Goal: Information Seeking & Learning: Learn about a topic

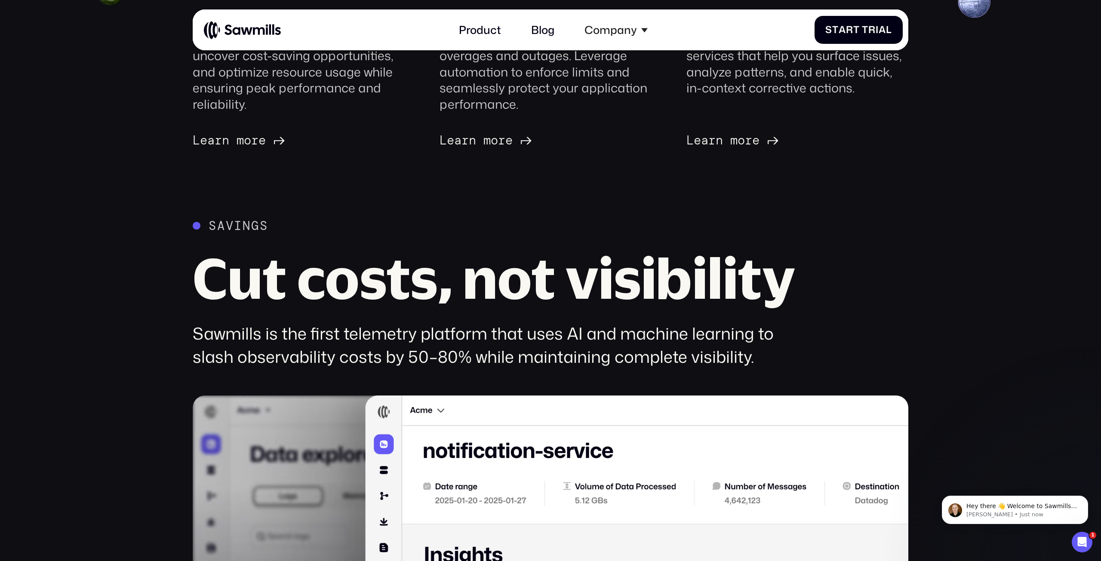
scroll to position [573, 0]
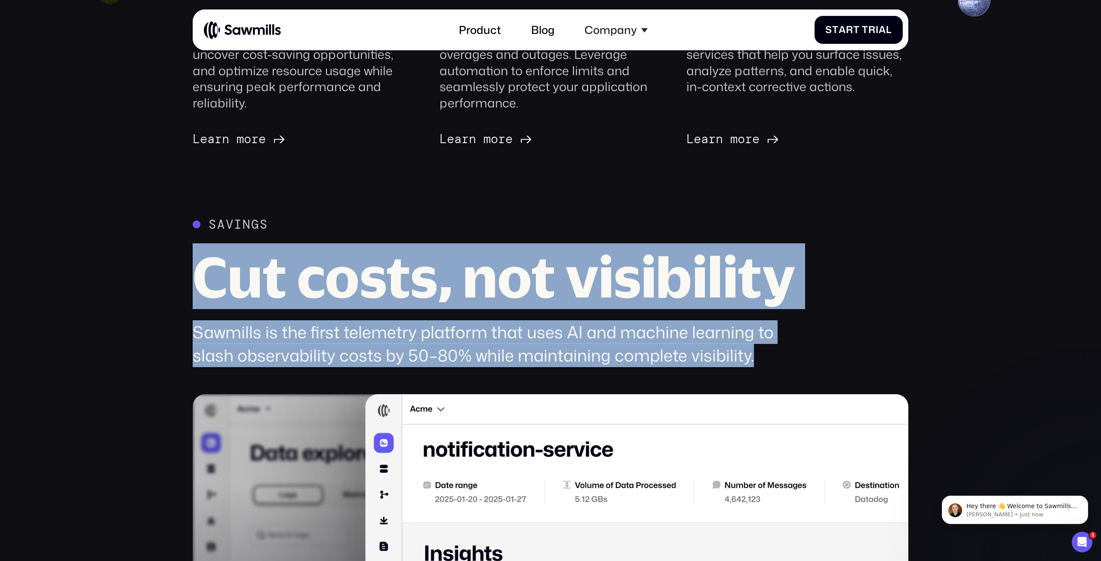
drag, startPoint x: 193, startPoint y: 281, endPoint x: 756, endPoint y: 356, distance: 568.4
click at [756, 356] on div "Savings Cut costs, not visibility Sawmills is the first telemetry platform that…" at bounding box center [499, 292] width 613 height 150
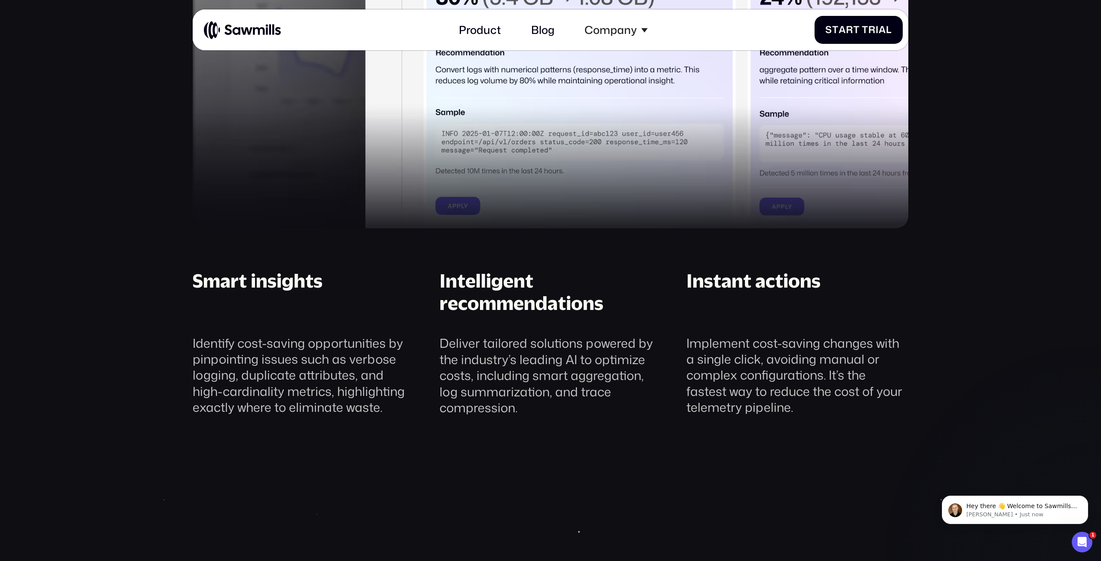
scroll to position [1227, 0]
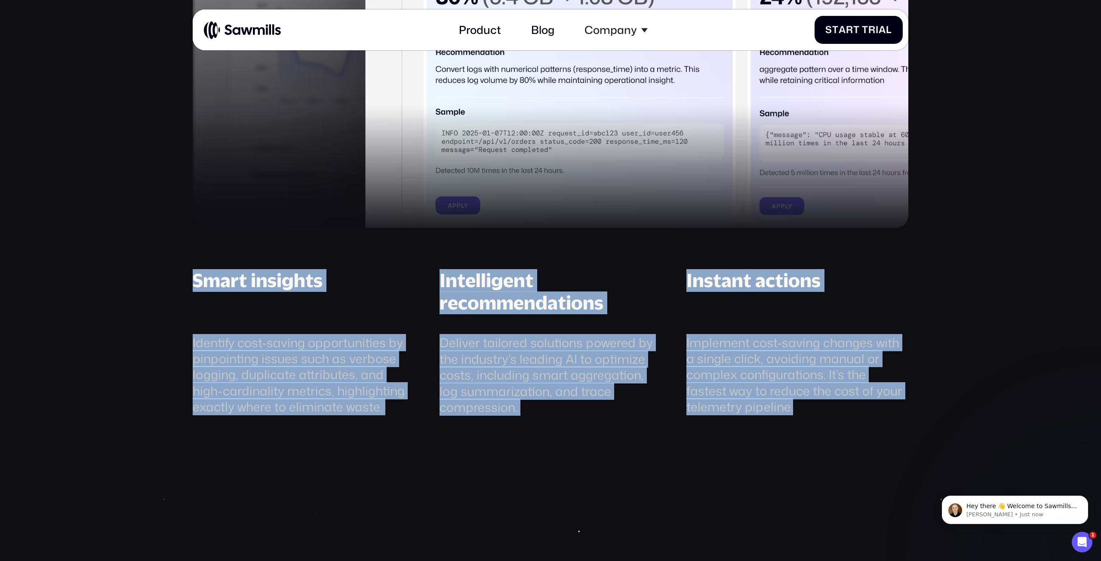
drag, startPoint x: 198, startPoint y: 280, endPoint x: 833, endPoint y: 410, distance: 647.7
click at [833, 410] on div "Smart insights Identify cost-saving opportunities by pinpointing issues such as…" at bounding box center [550, 342] width 741 height 147
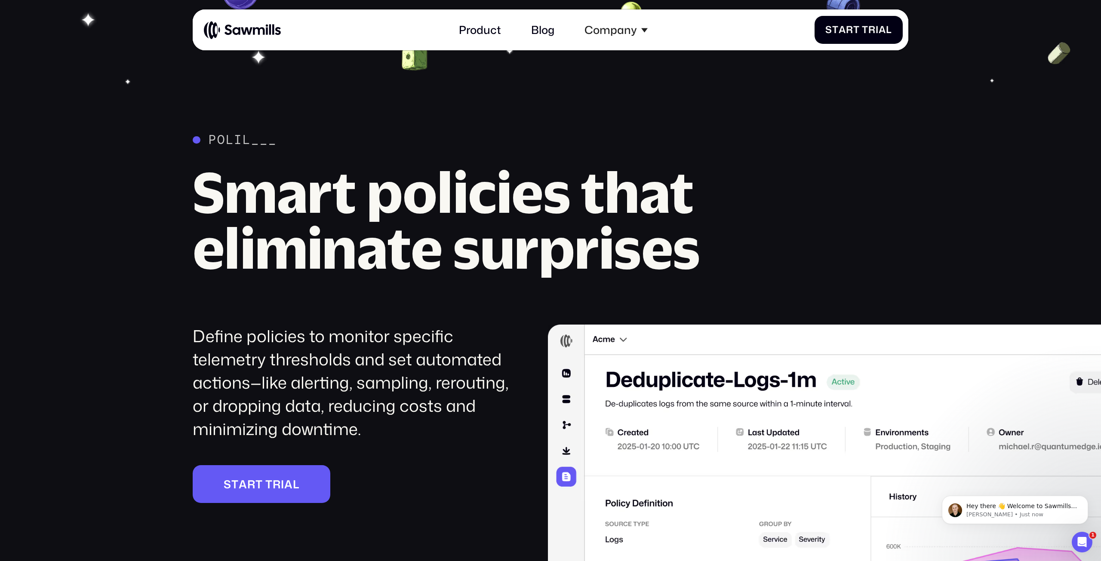
scroll to position [1778, 0]
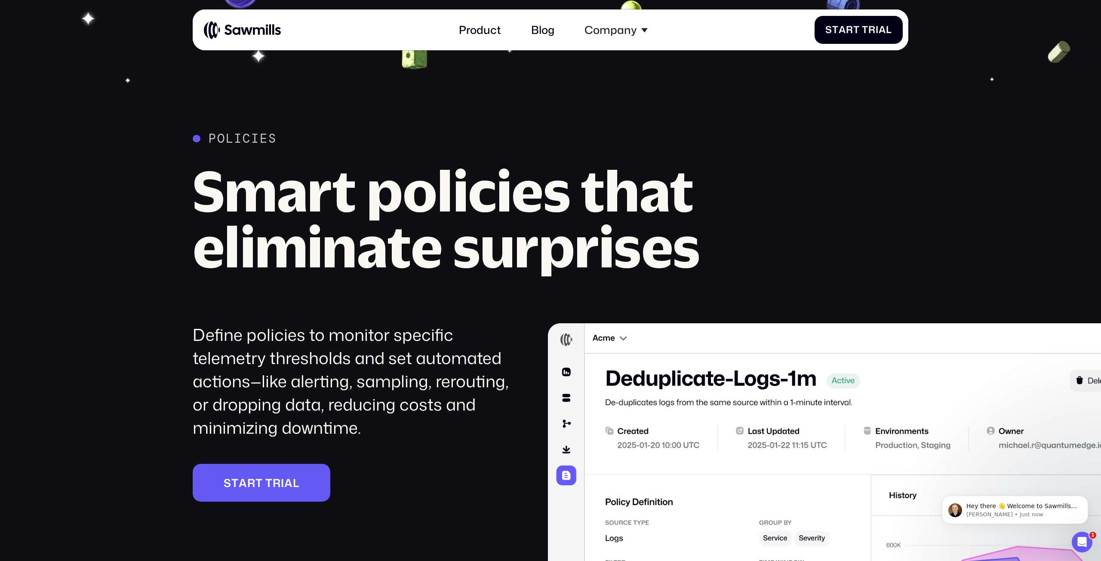
copy div "Smart insights Identify cost-saving opportunities by pinpointing issues such as…"
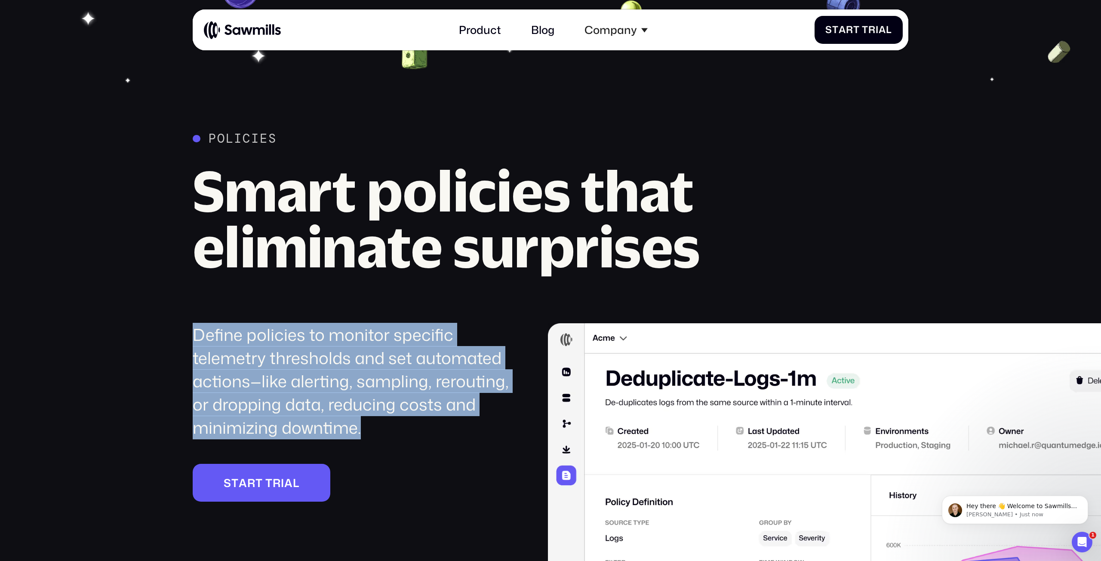
drag, startPoint x: 364, startPoint y: 432, endPoint x: 186, endPoint y: 314, distance: 213.6
click at [186, 315] on div "Policies Smart policies that eliminate surprises Define policies to monitor spe…" at bounding box center [550, 445] width 1101 height 628
copy div "Define policies to monitor specific telemetry thresholds and set automated acti…"
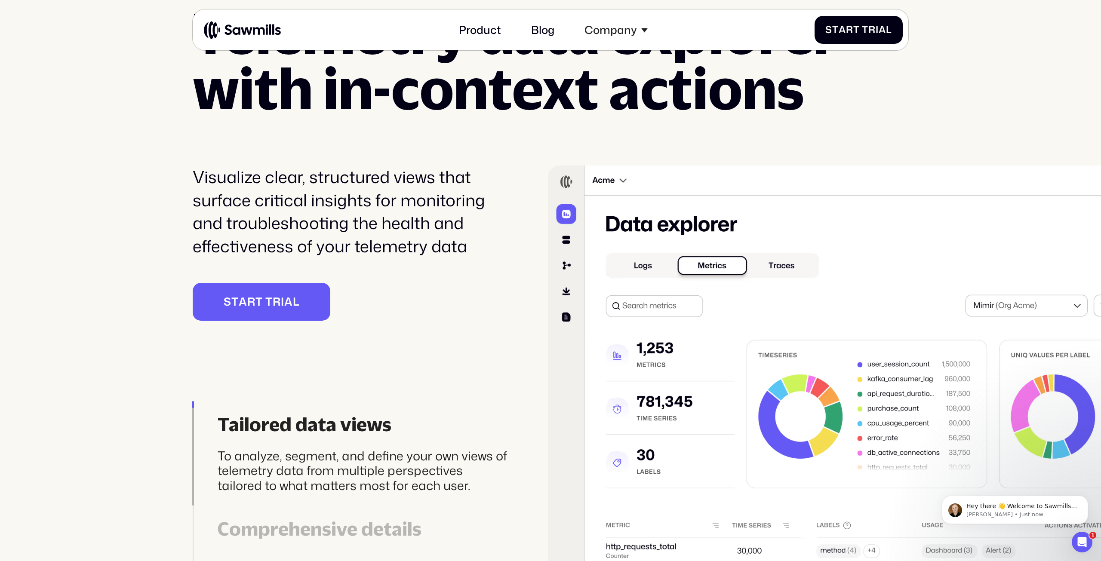
scroll to position [2974, 0]
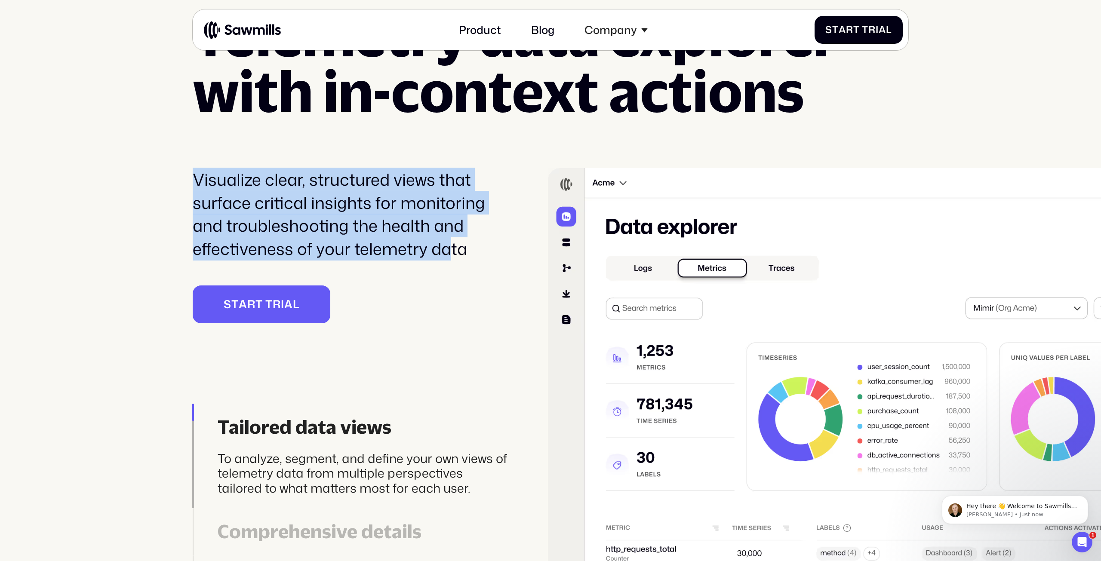
drag, startPoint x: 440, startPoint y: 254, endPoint x: 189, endPoint y: 188, distance: 259.8
click at [189, 188] on div "________ Telemetry data explorer with in-context actions Visualize clear, struc…" at bounding box center [550, 290] width 1101 height 628
drag, startPoint x: 189, startPoint y: 184, endPoint x: 486, endPoint y: 252, distance: 304.9
click at [486, 252] on div "________ Telemetry data explorer with in-context actions Visualize clear, struc…" at bounding box center [550, 290] width 1101 height 628
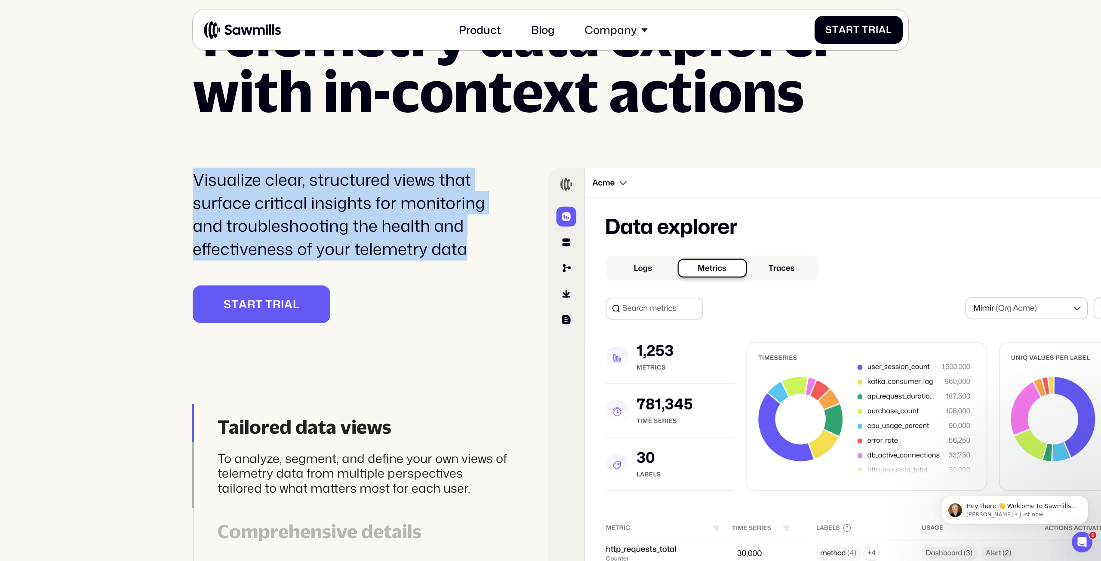
click at [486, 252] on div "Visualize clear, structured views that surface critical insights for monitoring…" at bounding box center [351, 214] width 317 height 92
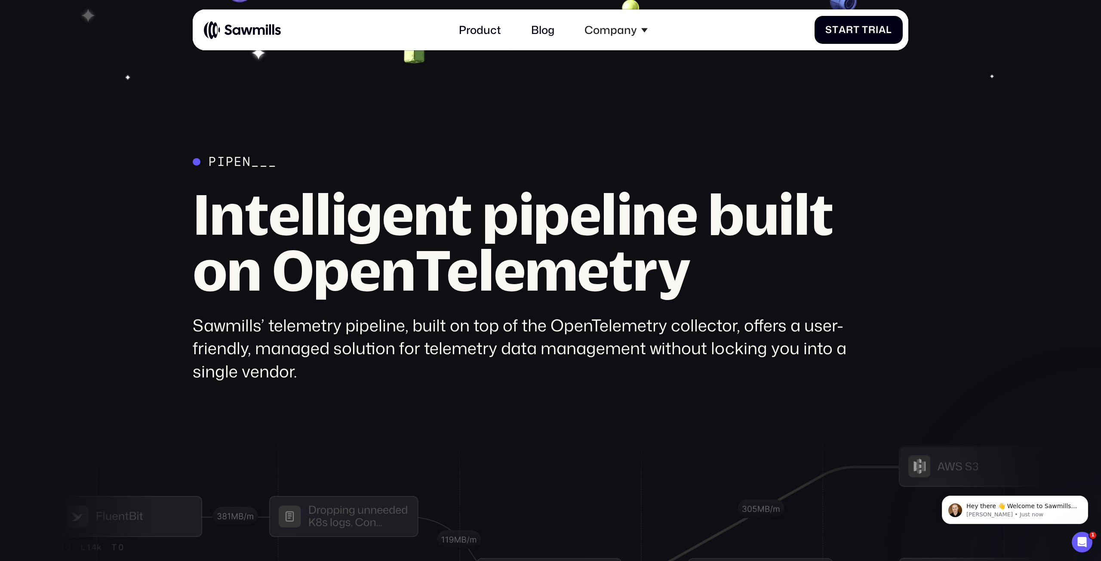
scroll to position [3841, 0]
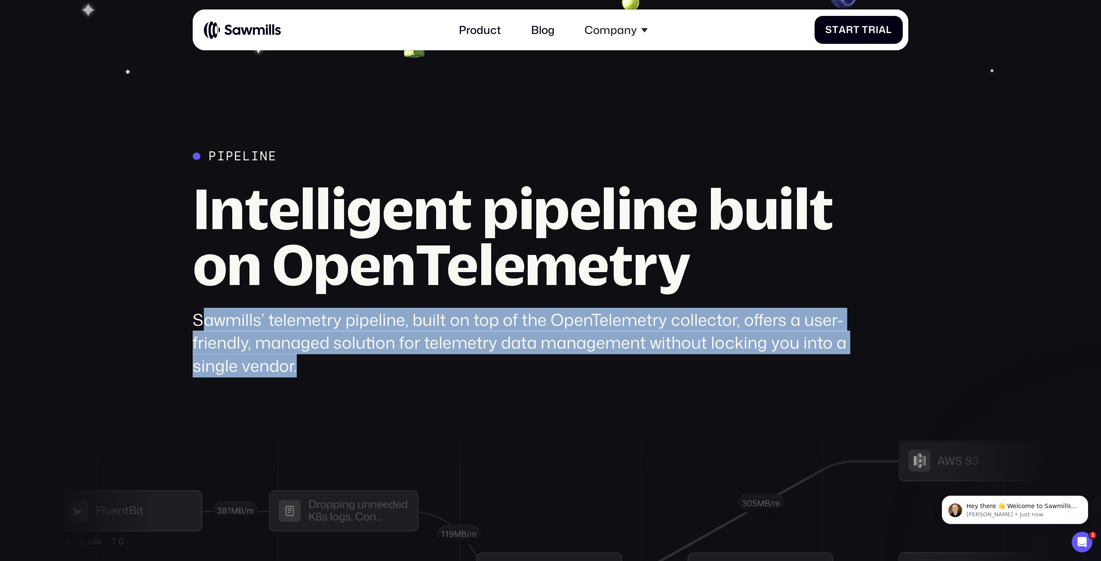
drag, startPoint x: 201, startPoint y: 320, endPoint x: 351, endPoint y: 360, distance: 155.8
click at [351, 360] on div "Sawmills’ telemetry pipeline, built on top of the OpenTelemetry collector, offe…" at bounding box center [523, 342] width 661 height 69
click at [283, 358] on div "Sawmills’ telemetry pipeline, built on top of the OpenTelemetry collector, offe…" at bounding box center [523, 342] width 661 height 69
click at [316, 371] on div "Sawmills’ telemetry pipeline, built on top of the OpenTelemetry collector, offe…" at bounding box center [523, 342] width 661 height 69
click at [319, 371] on div "Sawmills’ telemetry pipeline, built on top of the OpenTelemetry collector, offe…" at bounding box center [523, 342] width 661 height 69
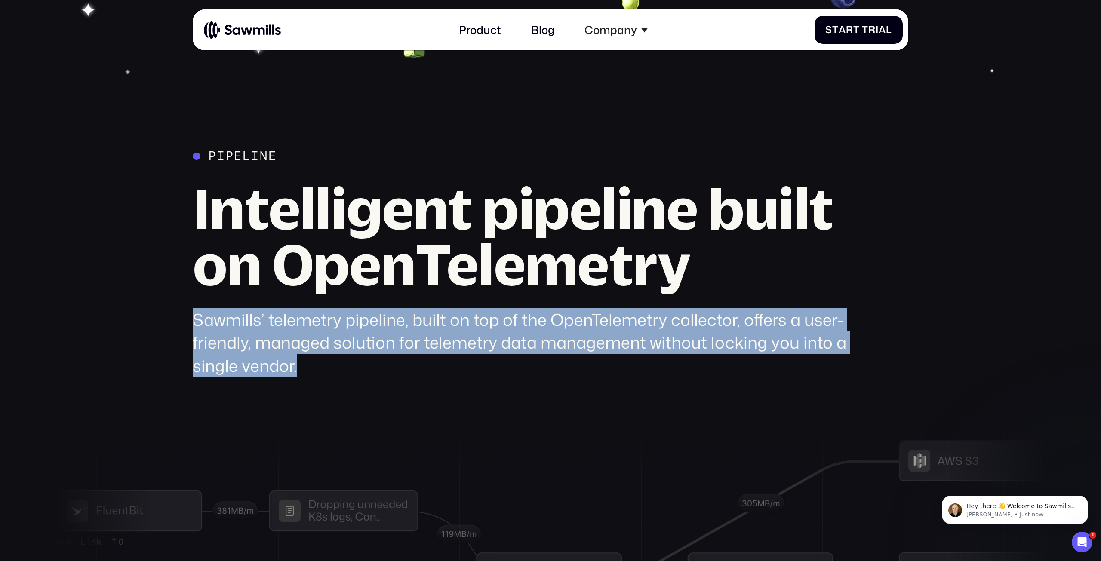
drag, startPoint x: 308, startPoint y: 370, endPoint x: 173, endPoint y: 314, distance: 145.6
click at [173, 314] on div "Pipeline Intelligent pipeline built on OpenTelemetry Sawmills’ telemetry pipeli…" at bounding box center [551, 513] width 1074 height 729
copy div "Sawmills’ telemetry pipeline, built on top of the OpenTelemetry collector, offe…"
